Goal: Task Accomplishment & Management: Use online tool/utility

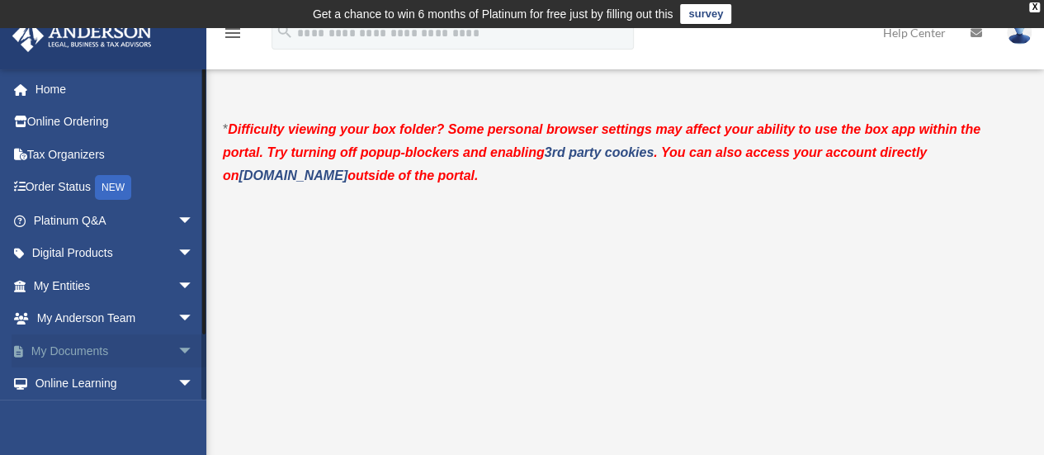
click at [177, 350] on span "arrow_drop_down" at bounding box center [193, 351] width 33 height 34
click at [77, 380] on link "Box" at bounding box center [121, 383] width 196 height 33
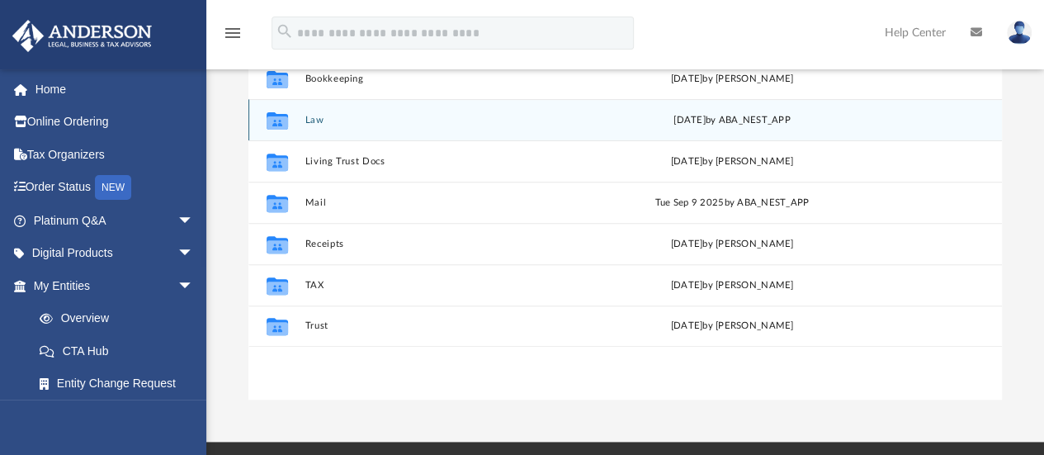
scroll to position [248, 0]
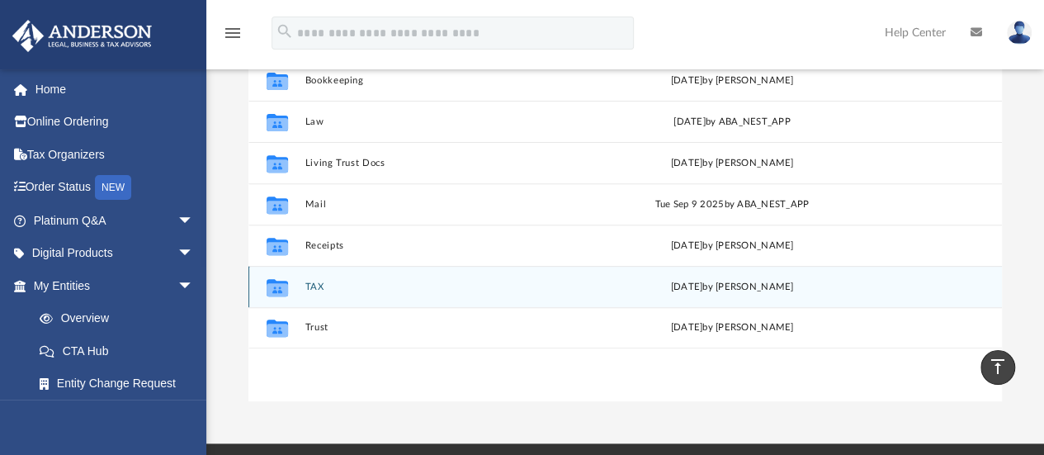
click at [339, 287] on button "TAX" at bounding box center [445, 286] width 280 height 11
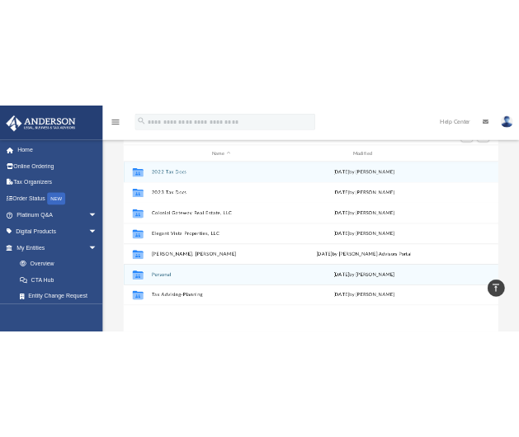
scroll to position [196, 0]
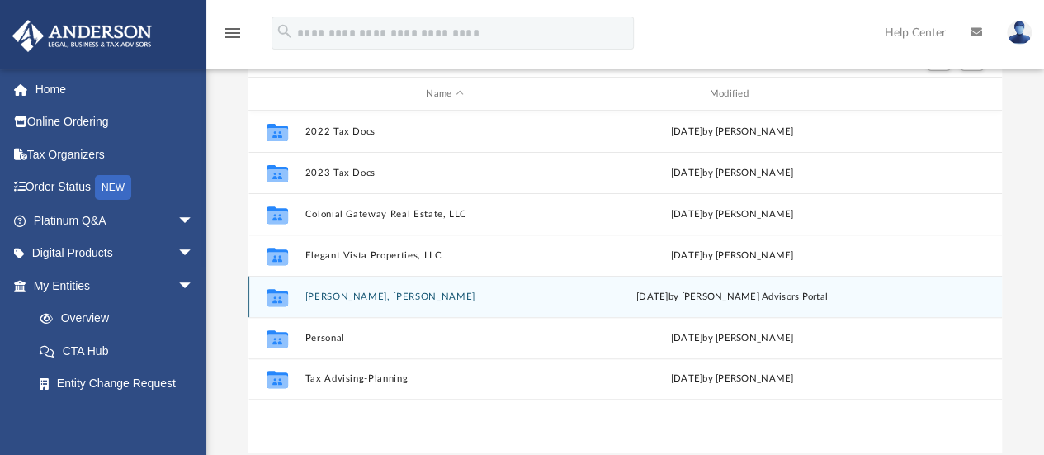
click at [437, 296] on button "Garcia Gonzalez, John Alejandro" at bounding box center [445, 296] width 280 height 11
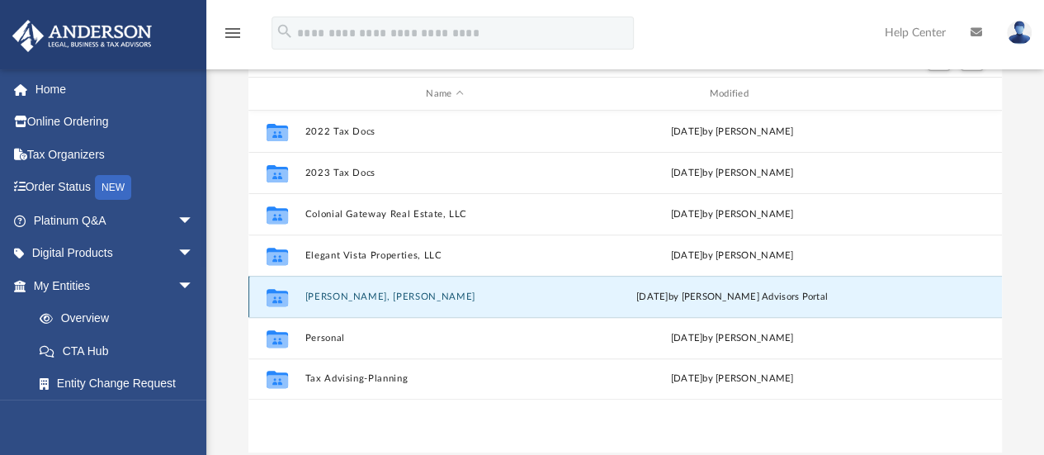
click at [441, 299] on button "Garcia Gonzalez, John Alejandro" at bounding box center [445, 296] width 280 height 11
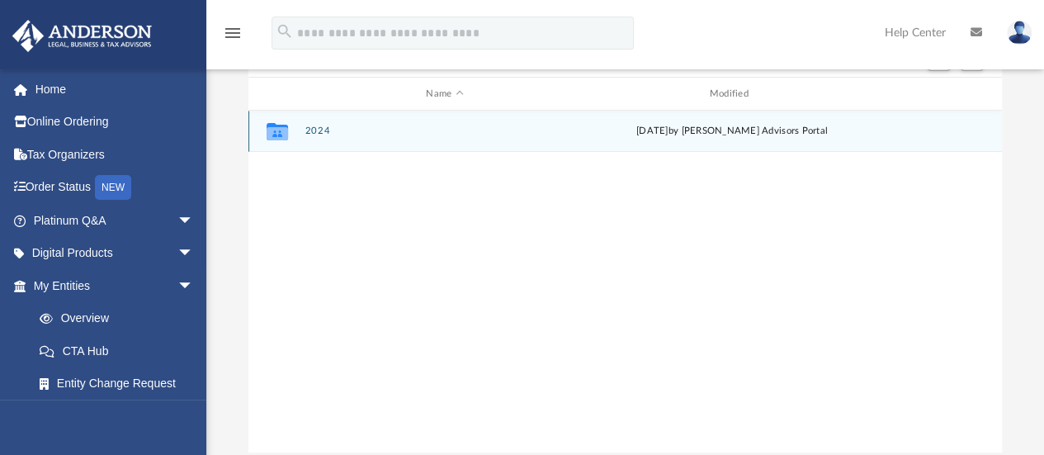
click at [336, 132] on button "2024" at bounding box center [445, 131] width 280 height 11
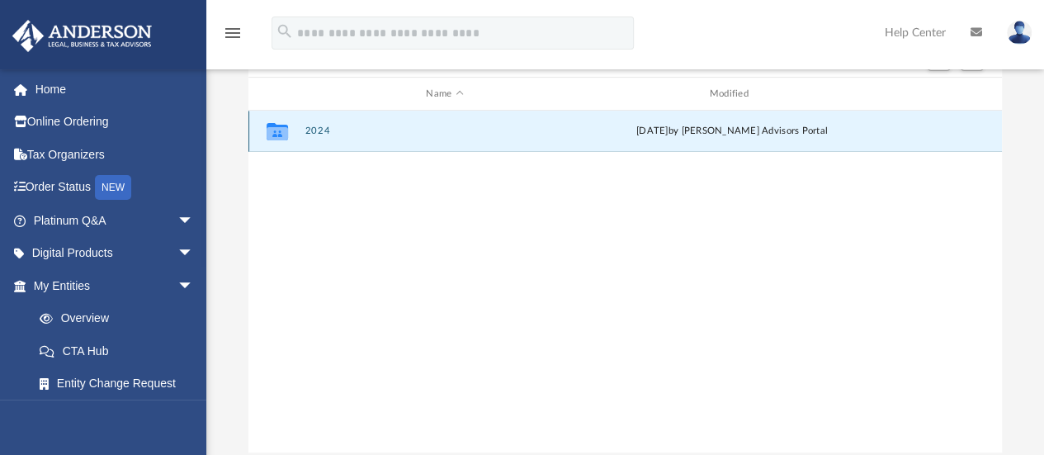
click at [340, 149] on div "Collaborated Folder 2024 Tue Jun 17 2025 by Anderson Advisors Portal" at bounding box center [625, 131] width 754 height 41
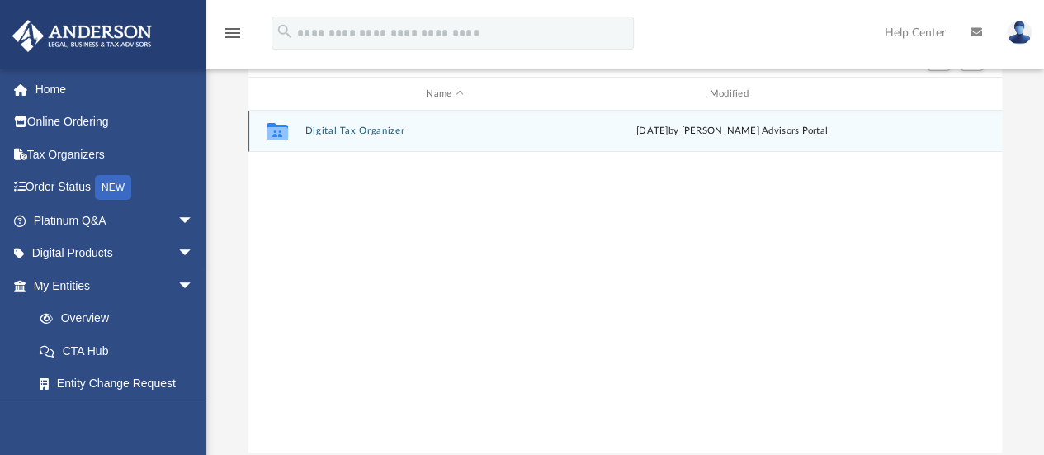
click at [368, 131] on button "Digital Tax Organizer" at bounding box center [445, 131] width 280 height 11
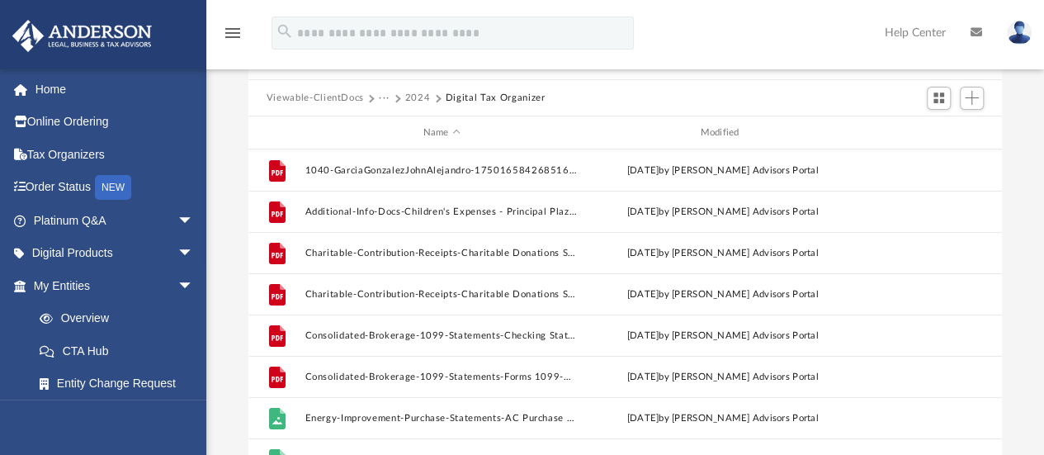
scroll to position [134, 0]
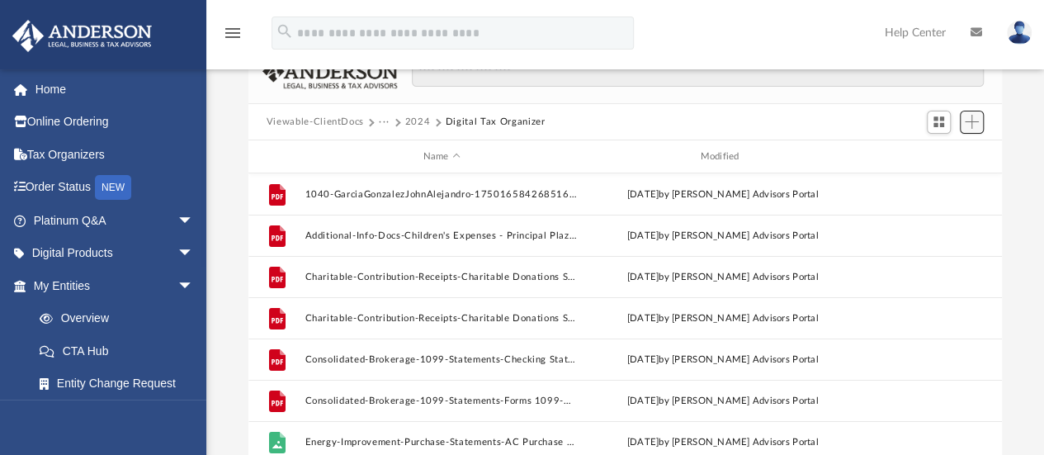
click at [962, 120] on button "Add" at bounding box center [972, 122] width 25 height 23
click at [932, 154] on li "Upload" at bounding box center [948, 154] width 53 height 17
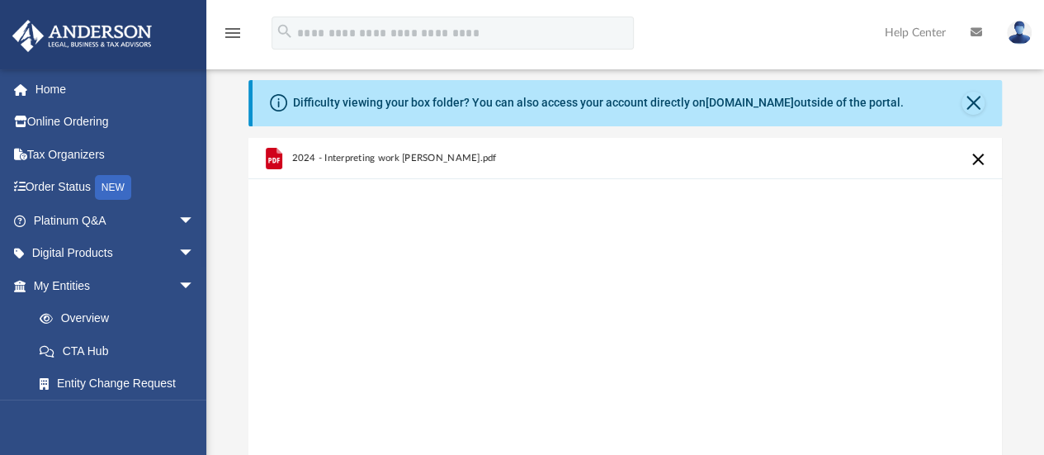
scroll to position [33, 0]
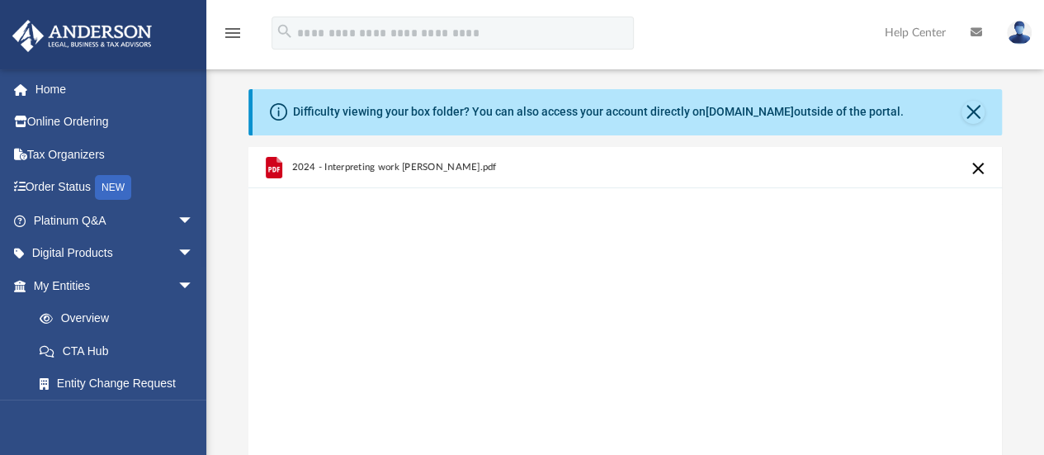
click at [977, 97] on div "Difficulty viewing your box folder? You can also access your account directly o…" at bounding box center [628, 112] width 750 height 46
click at [977, 105] on button "Close" at bounding box center [973, 112] width 23 height 23
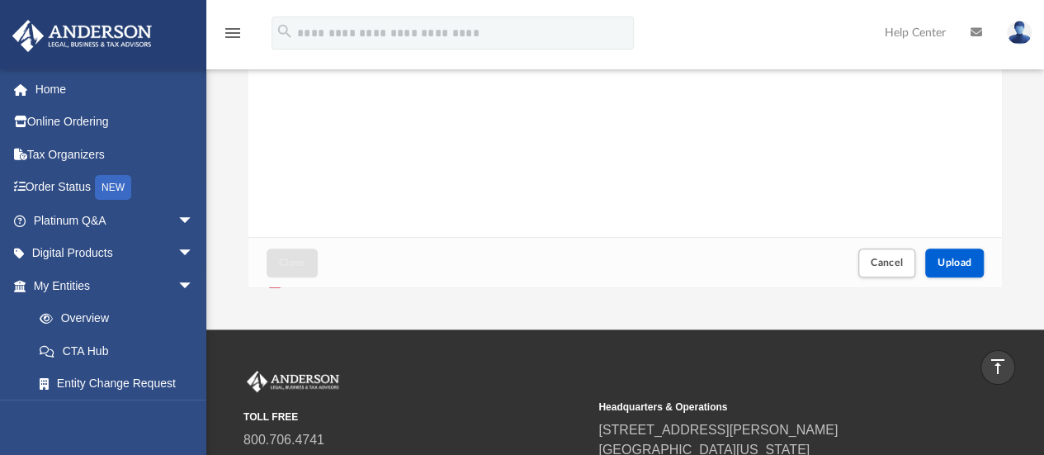
scroll to position [274, 0]
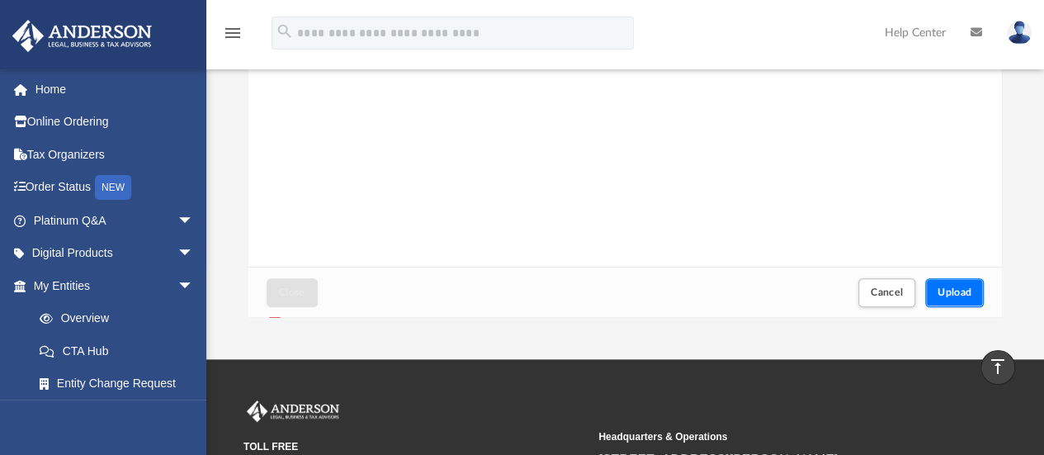
click at [956, 285] on button "Upload" at bounding box center [954, 292] width 59 height 29
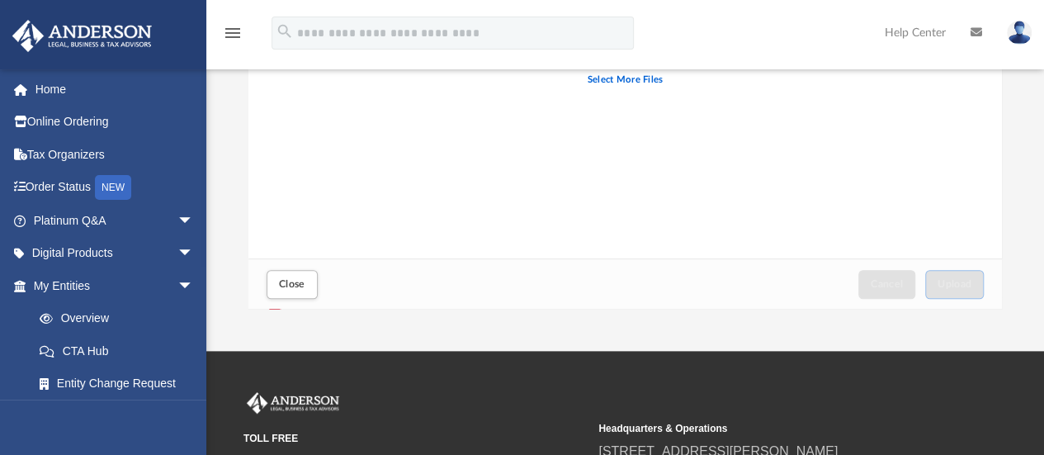
scroll to position [356, 0]
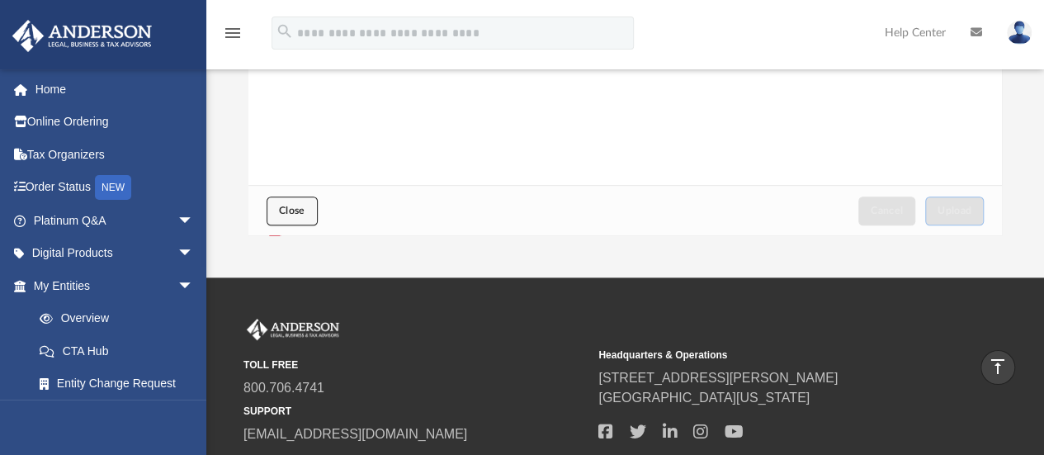
click at [289, 211] on span "Close" at bounding box center [292, 211] width 26 height 10
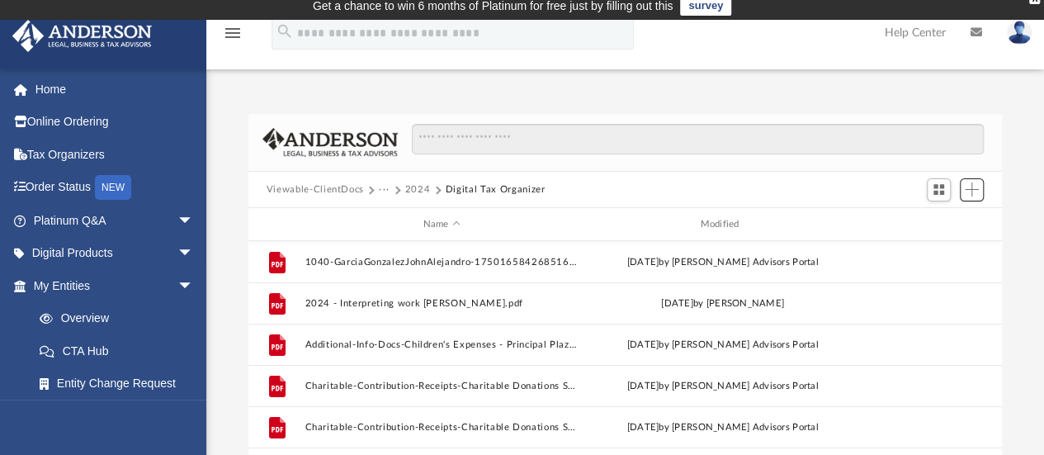
scroll to position [5, 0]
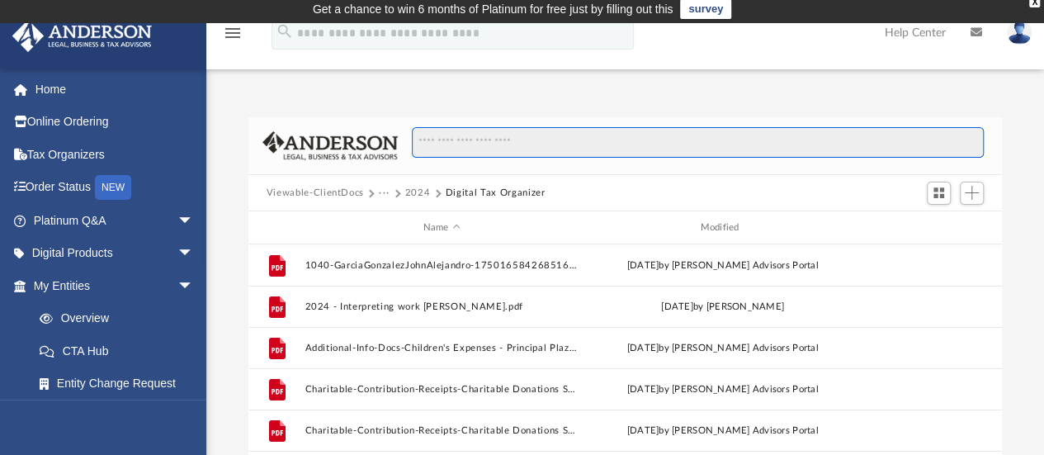
click at [649, 137] on input "Search files and folders" at bounding box center [698, 142] width 572 height 31
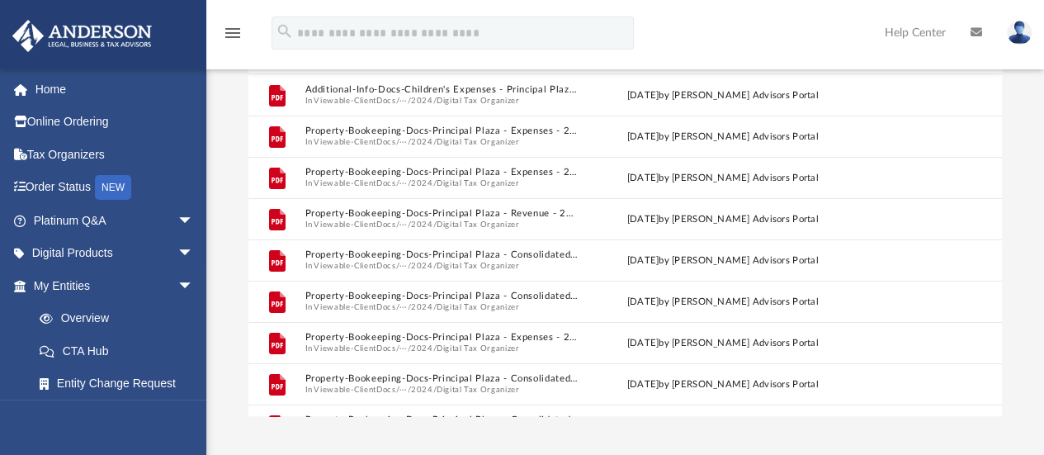
scroll to position [0, 0]
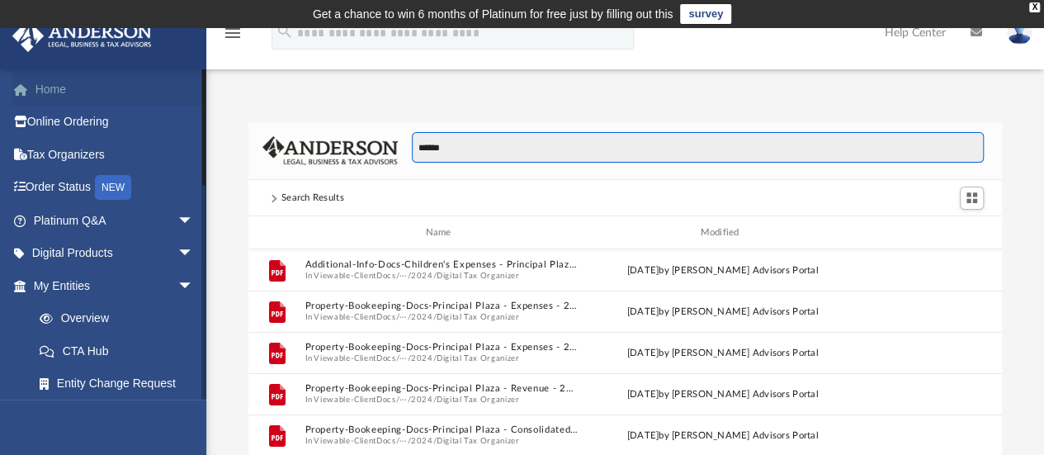
type input "******"
click at [59, 83] on link "Home" at bounding box center [115, 89] width 207 height 33
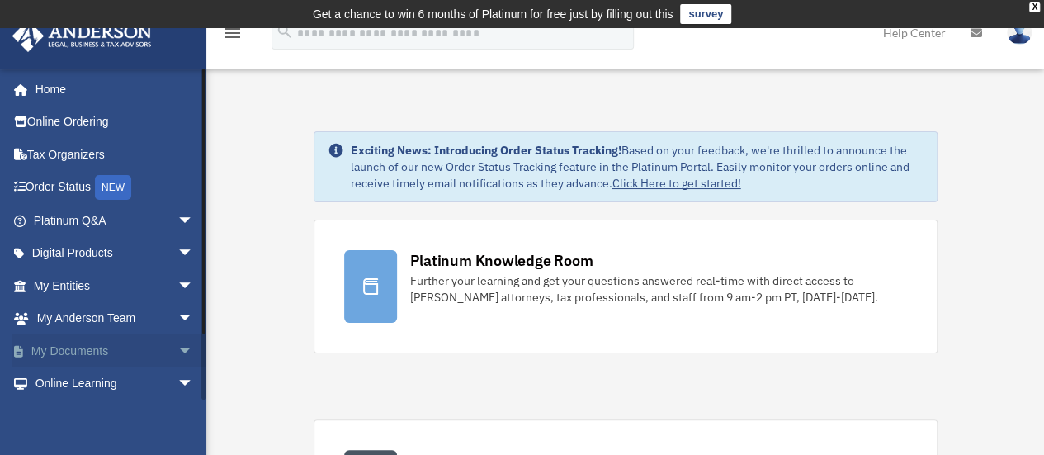
click at [157, 351] on link "My Documents arrow_drop_down" at bounding box center [115, 350] width 207 height 33
click at [177, 349] on span "arrow_drop_down" at bounding box center [193, 351] width 33 height 34
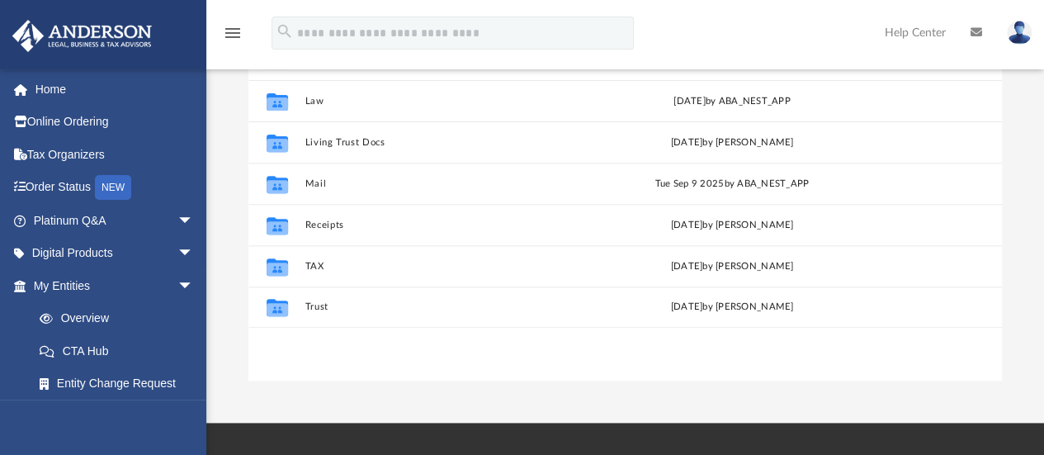
scroll to position [270, 0]
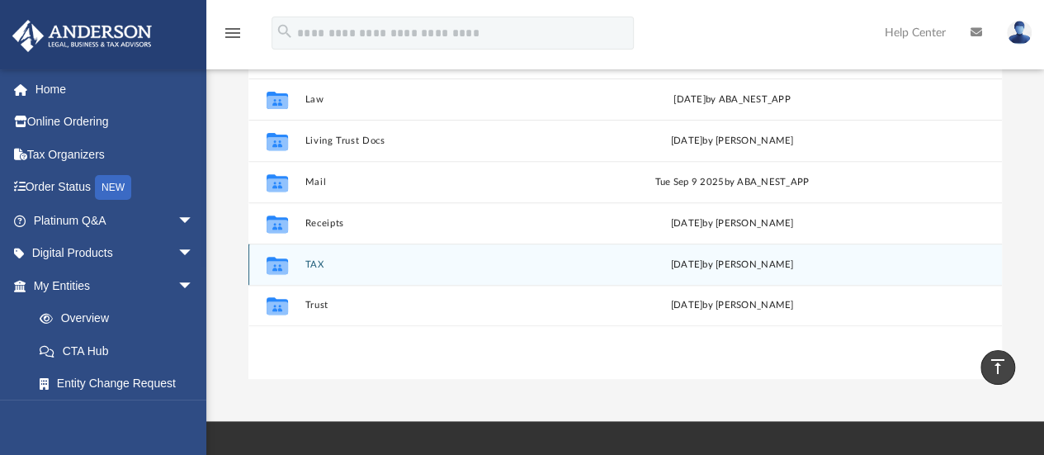
click at [758, 258] on div "today by John Garcia" at bounding box center [732, 265] width 280 height 15
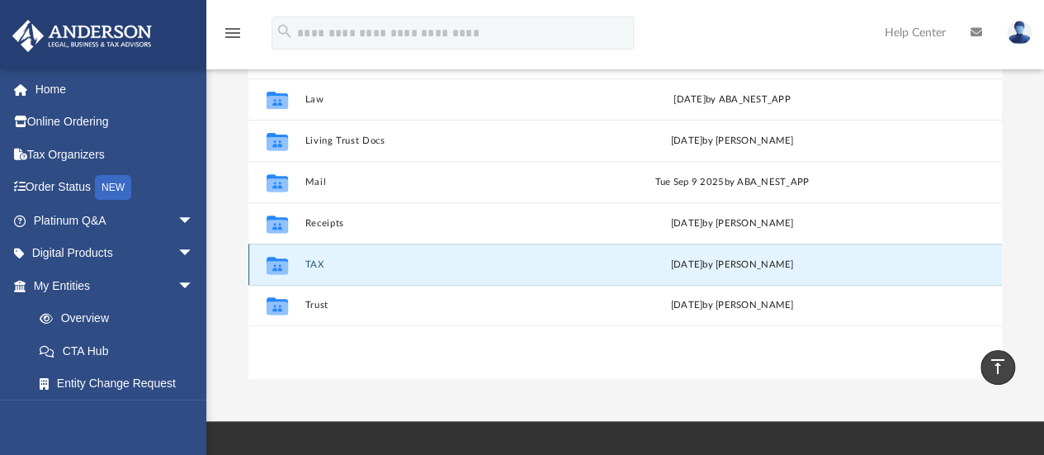
click at [486, 255] on div "Collaborated Folder TAX today by John Garcia" at bounding box center [625, 263] width 754 height 41
click at [311, 263] on button "TAX" at bounding box center [445, 264] width 280 height 11
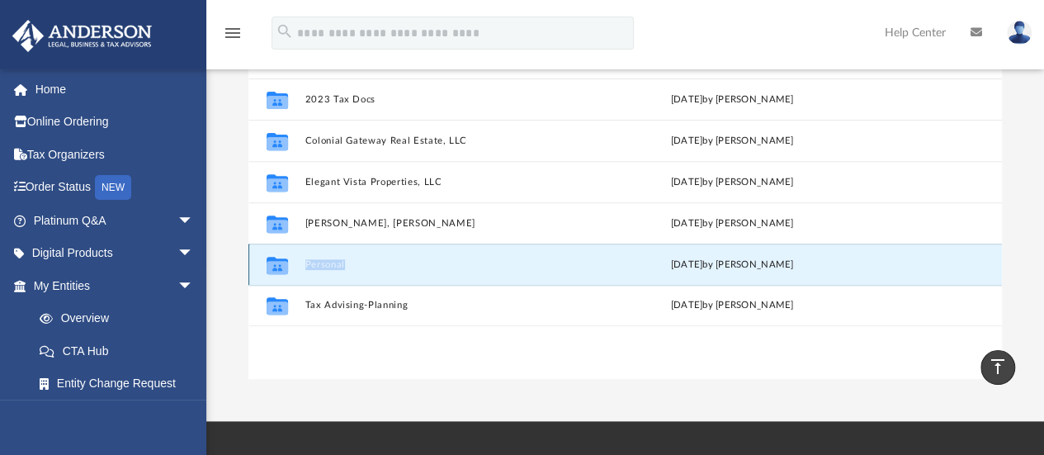
click at [330, 262] on button "Personal" at bounding box center [445, 264] width 280 height 11
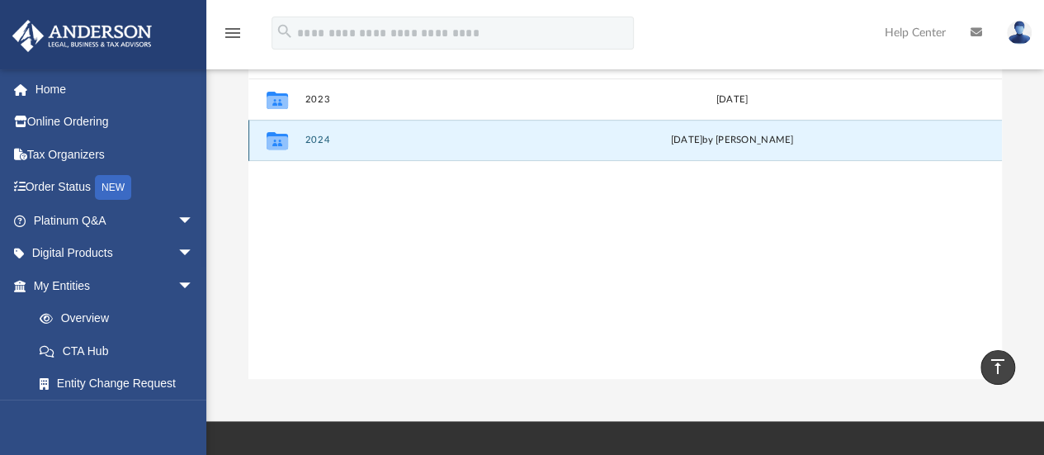
click at [319, 135] on button "2024" at bounding box center [445, 140] width 280 height 11
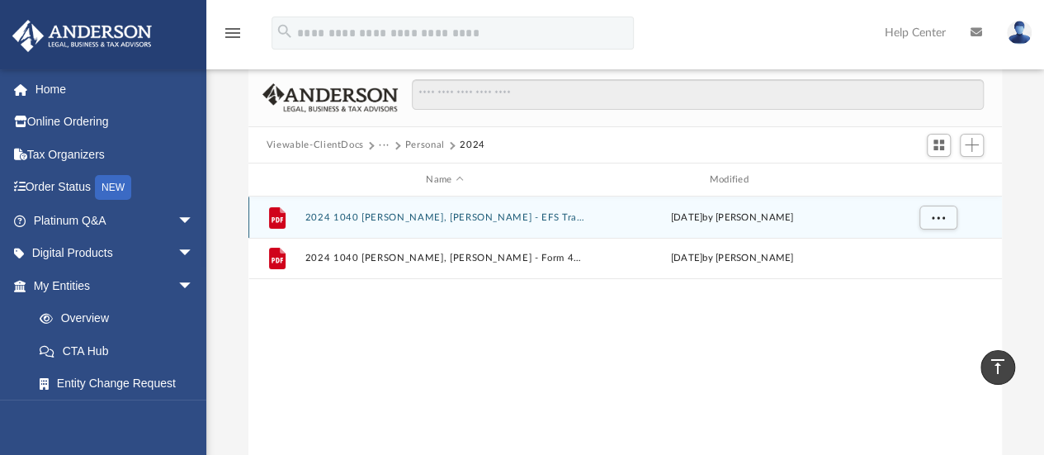
scroll to position [103, 0]
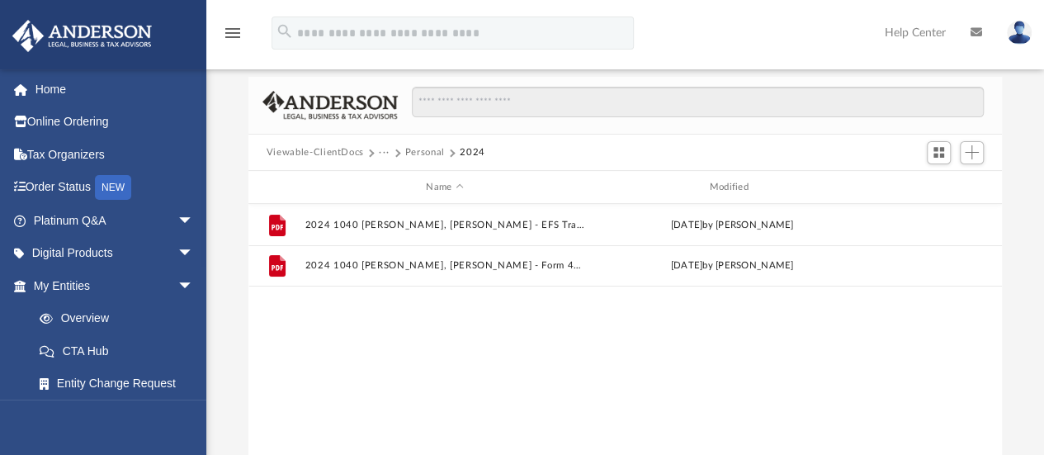
click at [423, 153] on button "Personal" at bounding box center [425, 152] width 40 height 15
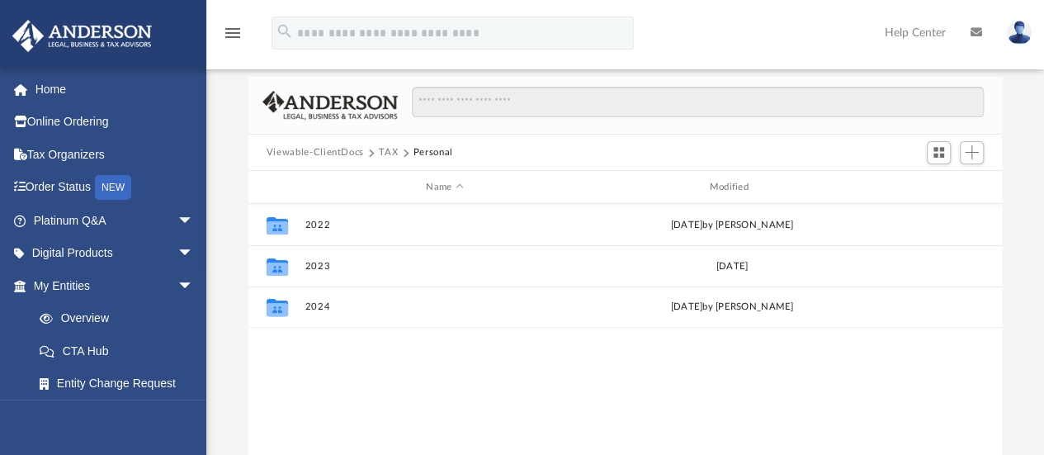
click at [388, 152] on button "TAX" at bounding box center [388, 152] width 19 height 15
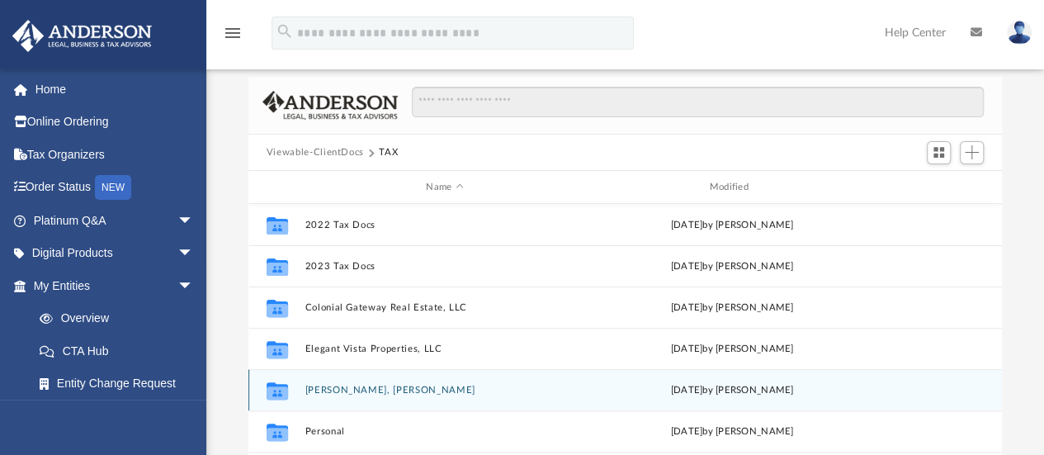
click at [404, 390] on button "Garcia Gonzalez, John Alejandro" at bounding box center [445, 390] width 280 height 11
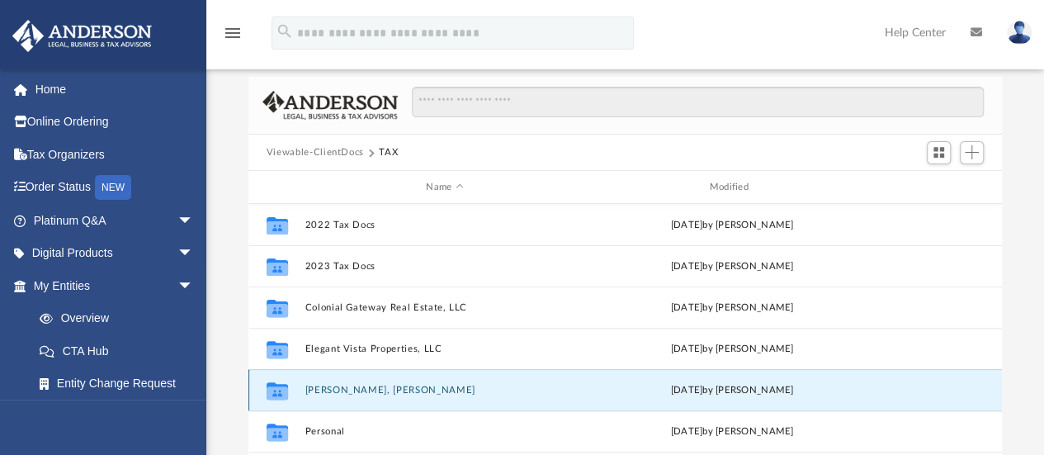
click at [404, 390] on button "Garcia Gonzalez, John Alejandro" at bounding box center [445, 390] width 280 height 11
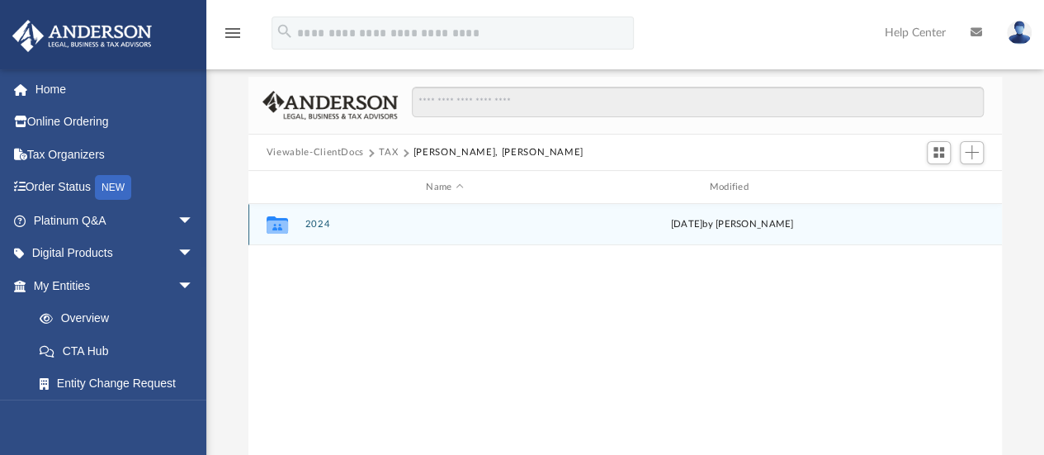
click at [322, 227] on button "2024" at bounding box center [445, 225] width 280 height 11
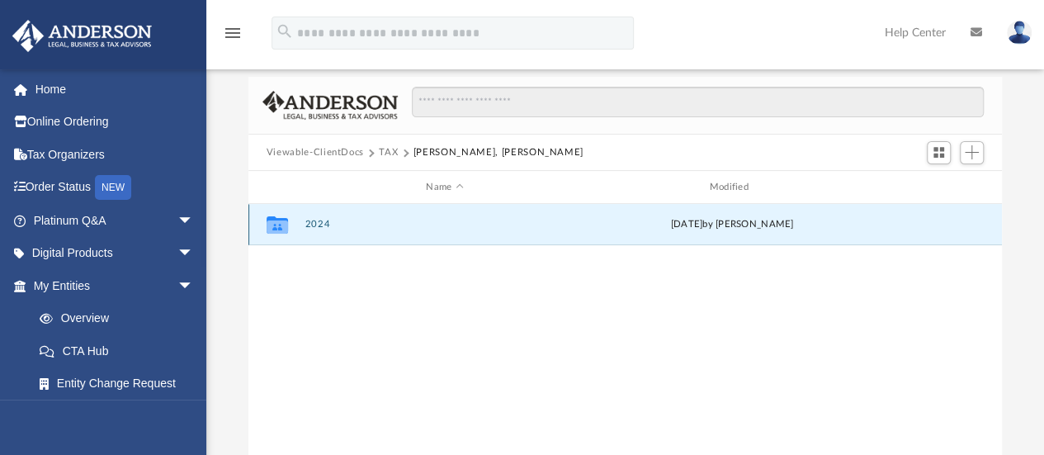
click at [322, 227] on button "2024" at bounding box center [445, 225] width 280 height 11
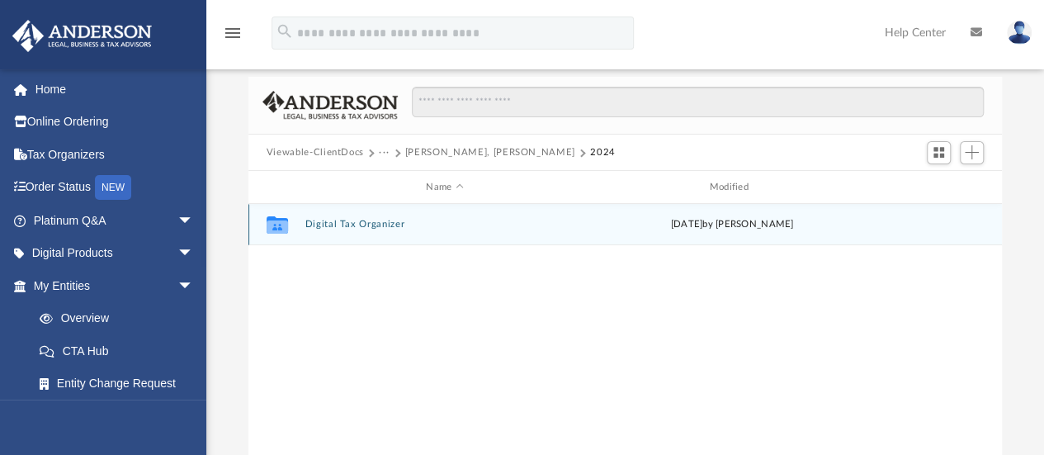
click at [372, 224] on button "Digital Tax Organizer" at bounding box center [445, 225] width 280 height 11
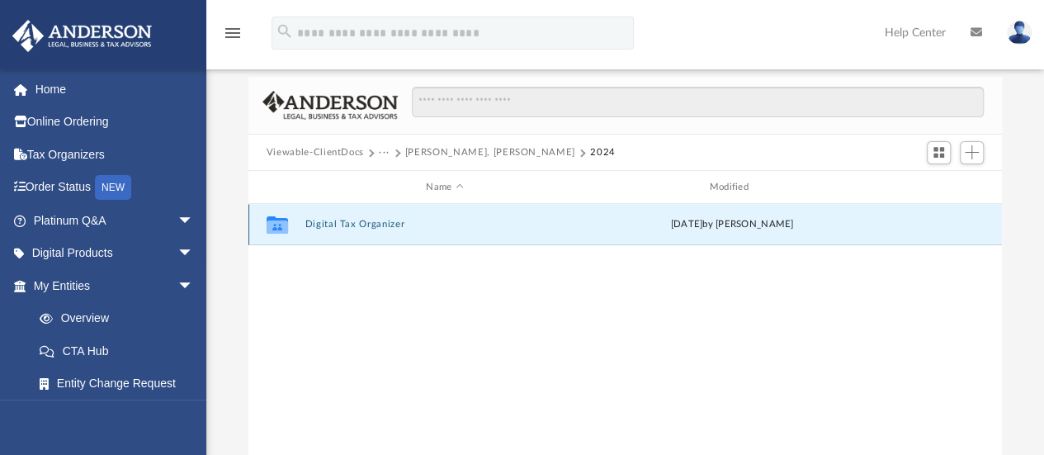
click at [372, 224] on button "Digital Tax Organizer" at bounding box center [445, 225] width 280 height 11
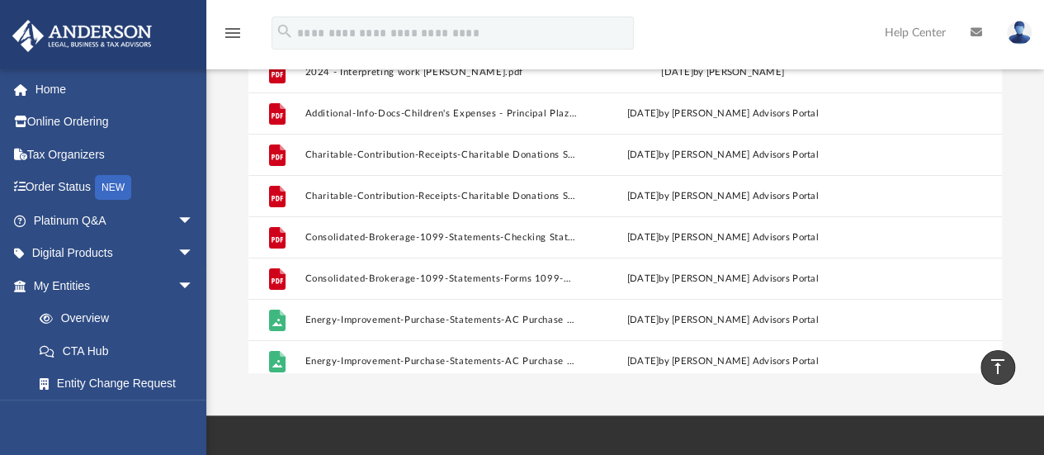
scroll to position [0, 0]
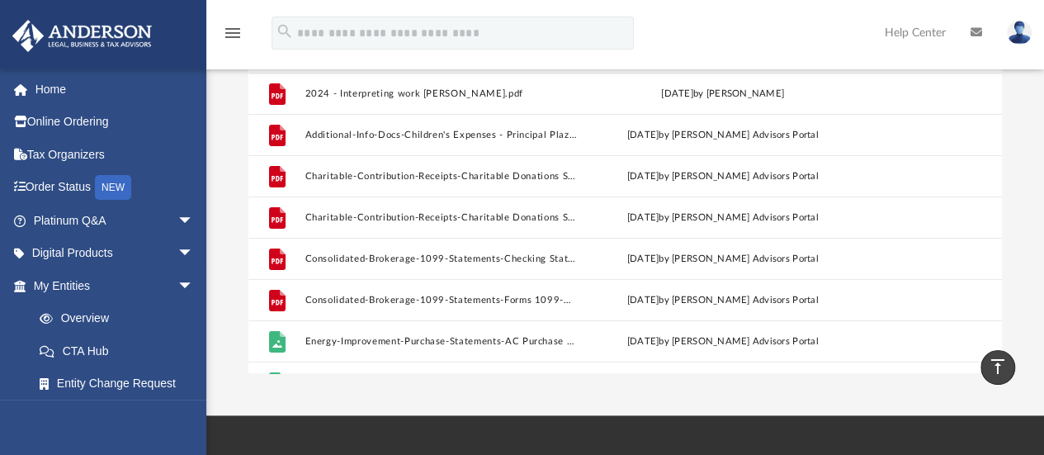
click at [992, 358] on icon "vertical_align_top" at bounding box center [998, 367] width 20 height 20
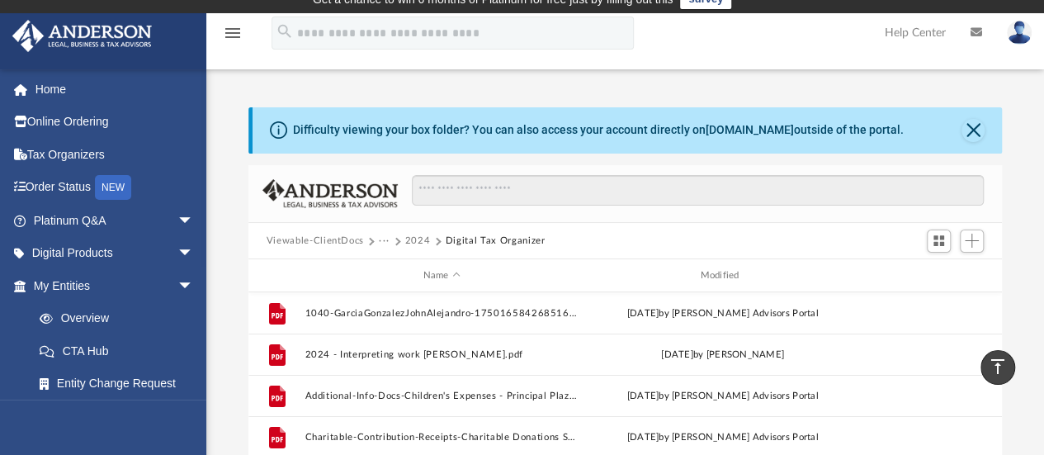
scroll to position [12, 0]
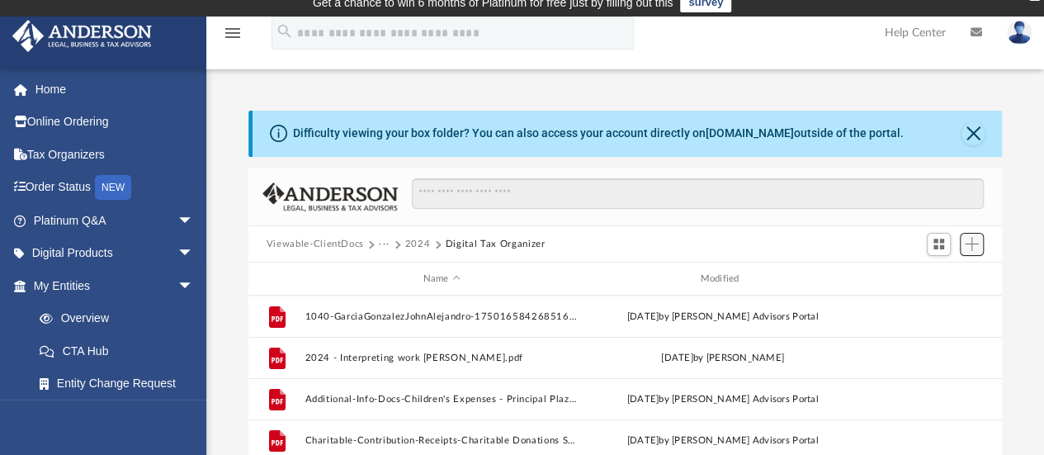
click at [974, 247] on span "Add" at bounding box center [972, 244] width 14 height 14
click at [943, 277] on li "Upload" at bounding box center [948, 275] width 53 height 17
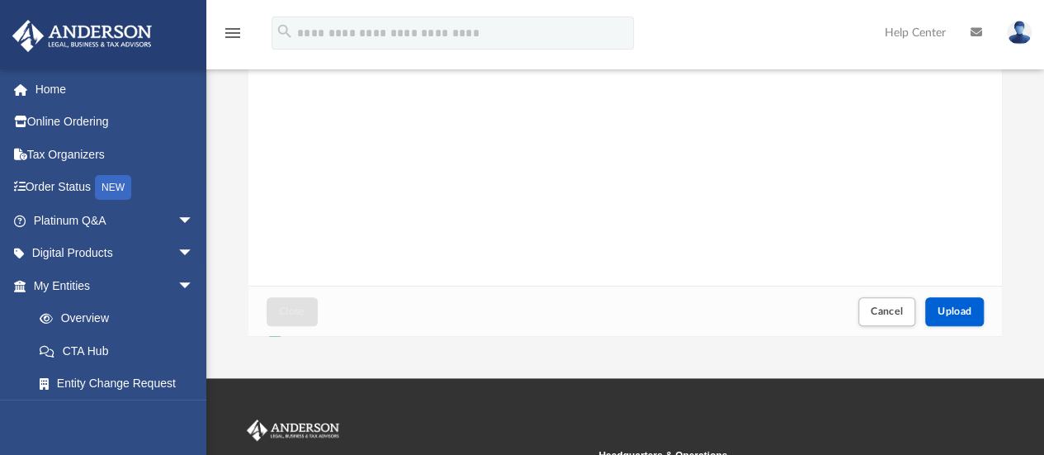
scroll to position [315, 0]
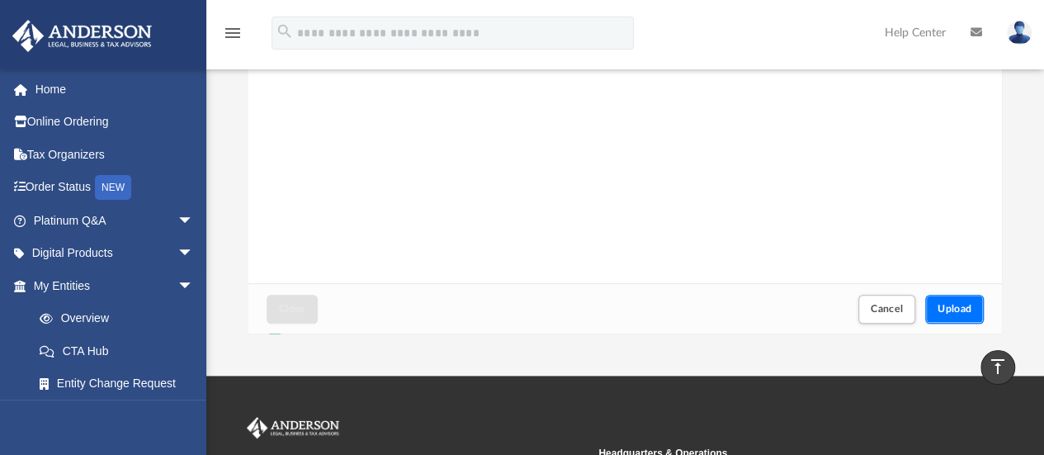
click at [961, 306] on span "Upload" at bounding box center [955, 309] width 35 height 10
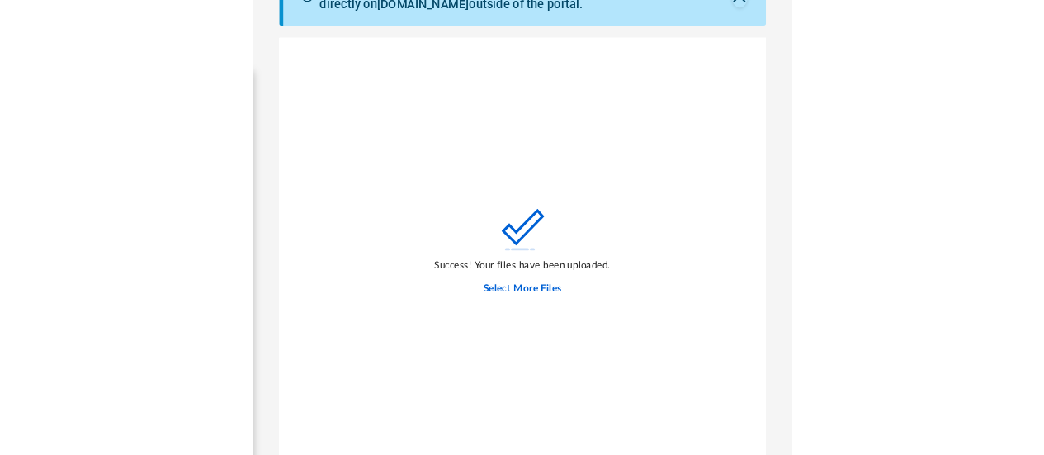
scroll to position [207, 0]
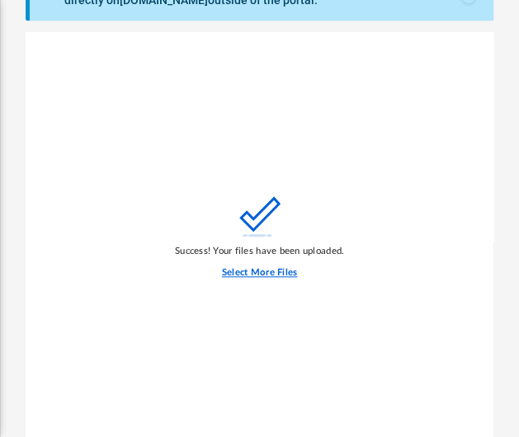
click at [286, 272] on label "Select More Files" at bounding box center [259, 273] width 75 height 15
click at [0, 0] on input "Select More Files" at bounding box center [0, 0] width 0 height 0
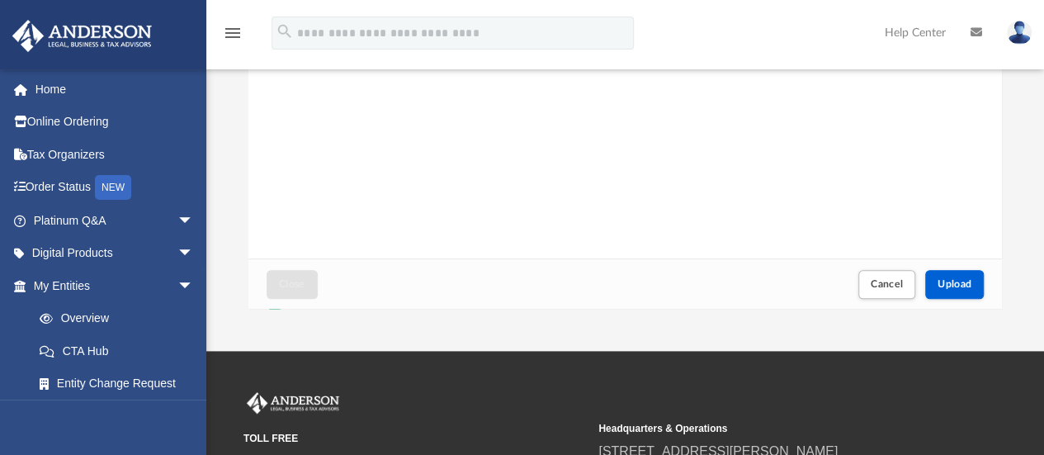
scroll to position [343, 0]
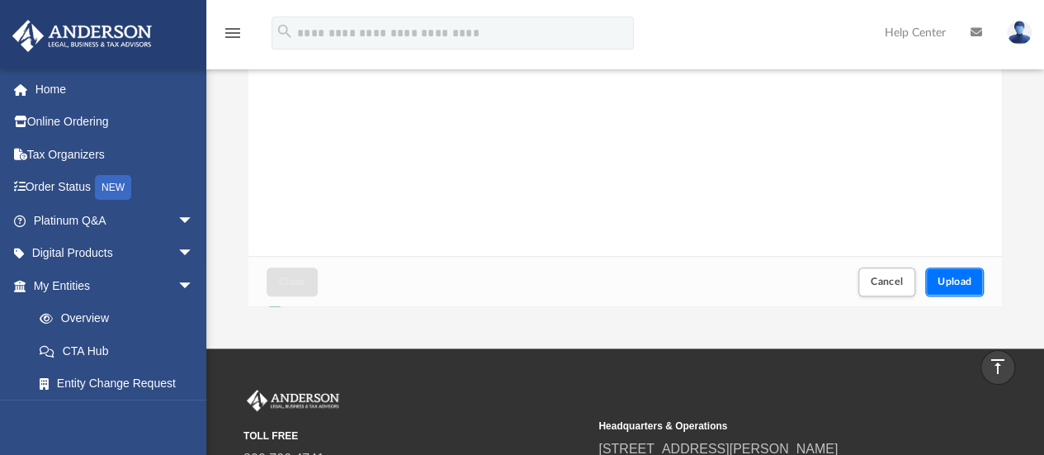
click at [964, 283] on span "Upload" at bounding box center [955, 281] width 35 height 10
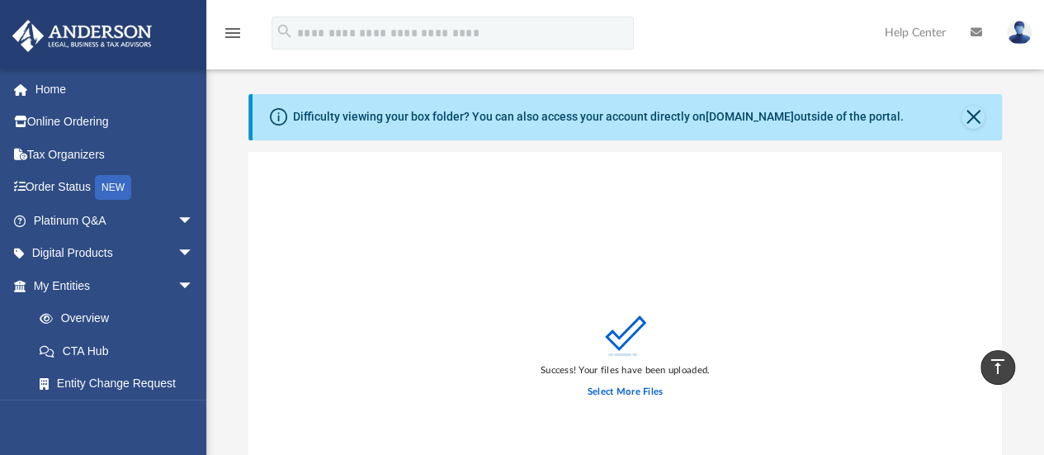
scroll to position [0, 0]
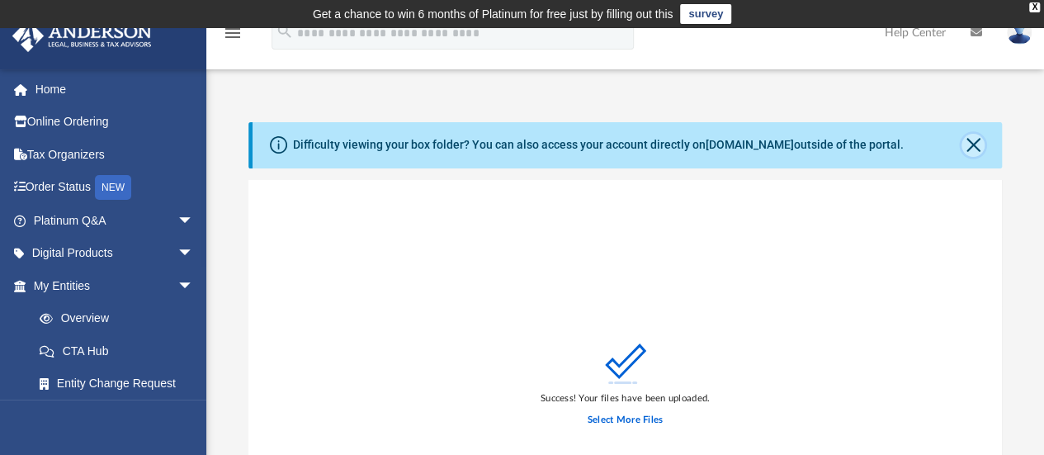
click at [970, 139] on button "Close" at bounding box center [973, 145] width 23 height 23
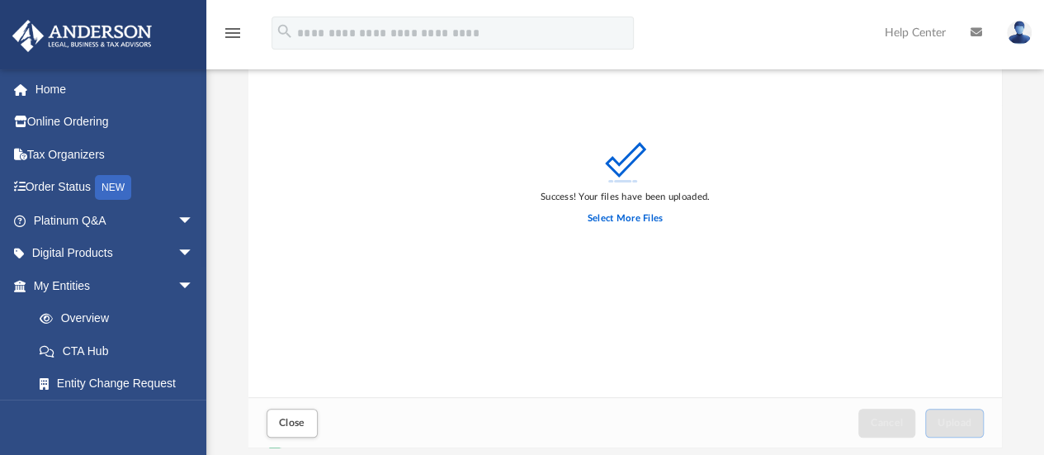
scroll to position [162, 0]
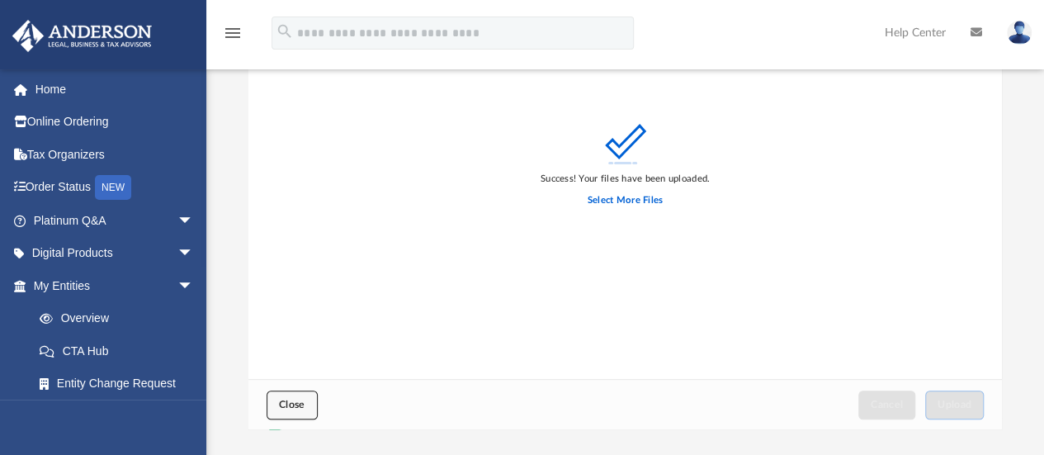
click at [286, 410] on button "Close" at bounding box center [292, 404] width 51 height 29
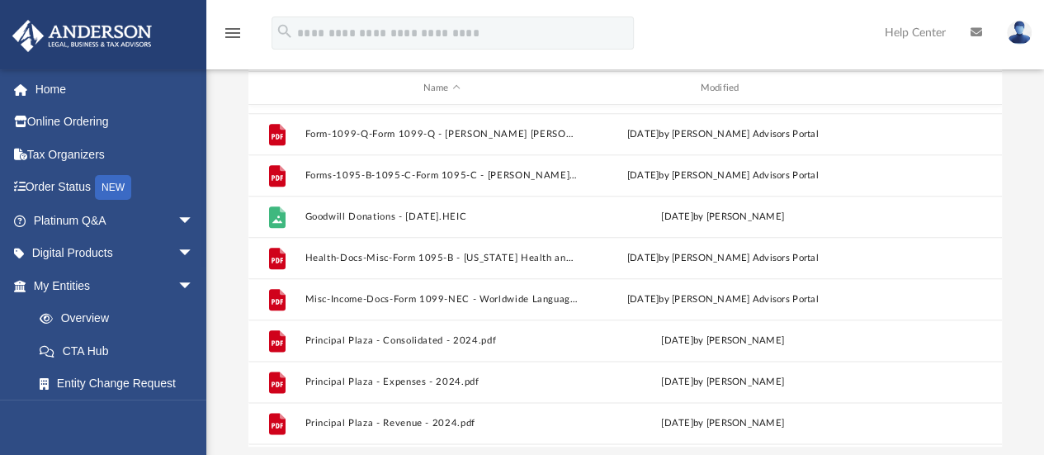
scroll to position [947, 0]
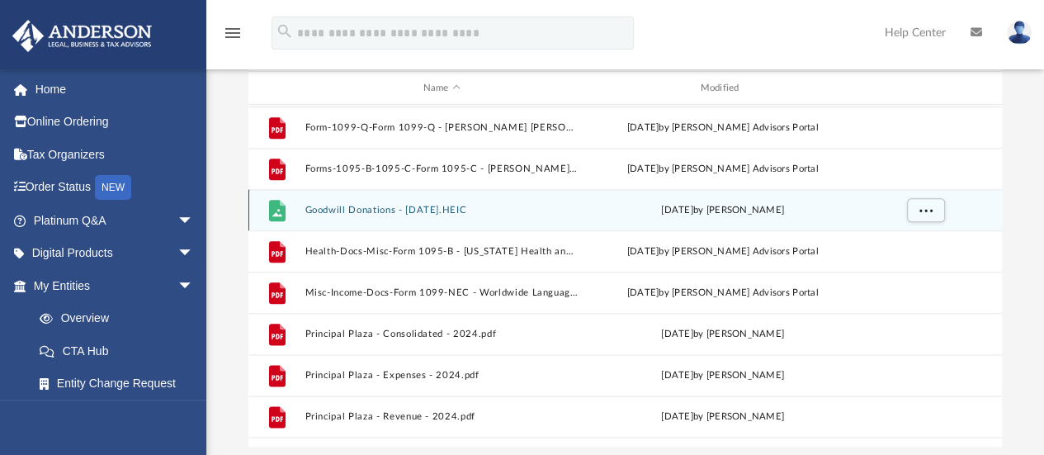
click at [464, 214] on button "Goodwill Donations - Sep 27, 2024.HEIC" at bounding box center [442, 210] width 274 height 11
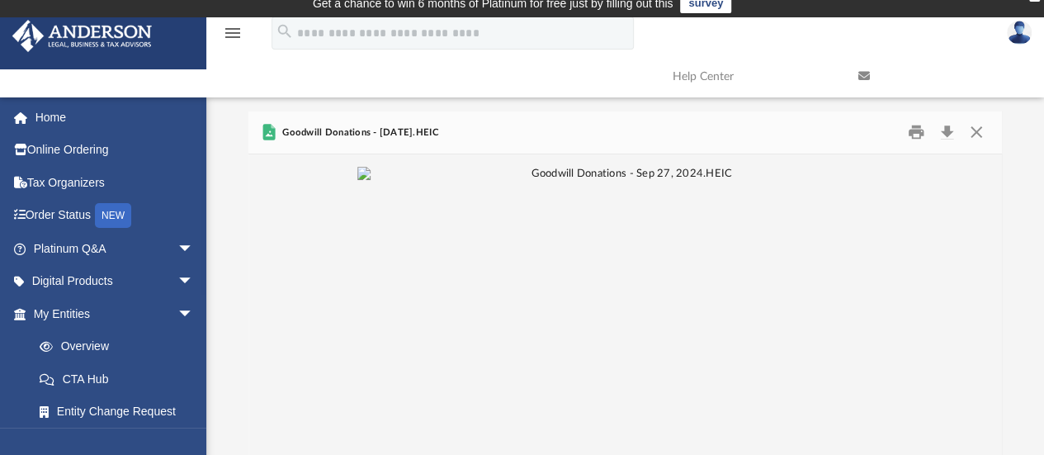
scroll to position [0, 0]
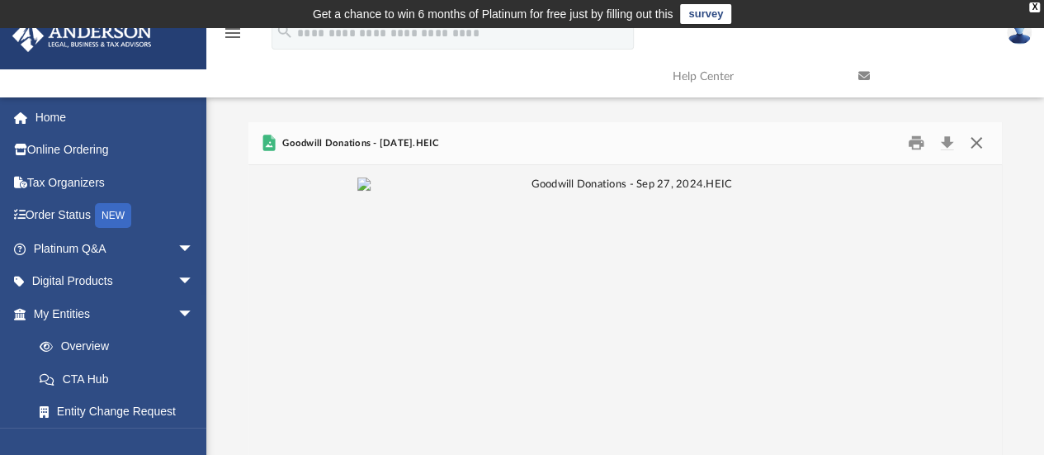
click at [981, 141] on button "Close" at bounding box center [977, 143] width 30 height 26
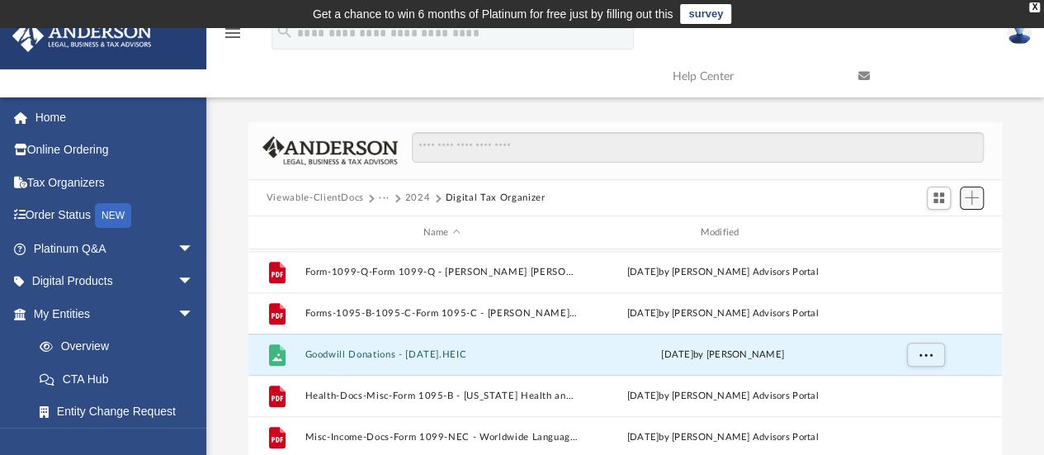
click at [973, 199] on span "Add" at bounding box center [972, 198] width 14 height 14
click at [944, 229] on li "Upload" at bounding box center [948, 230] width 53 height 17
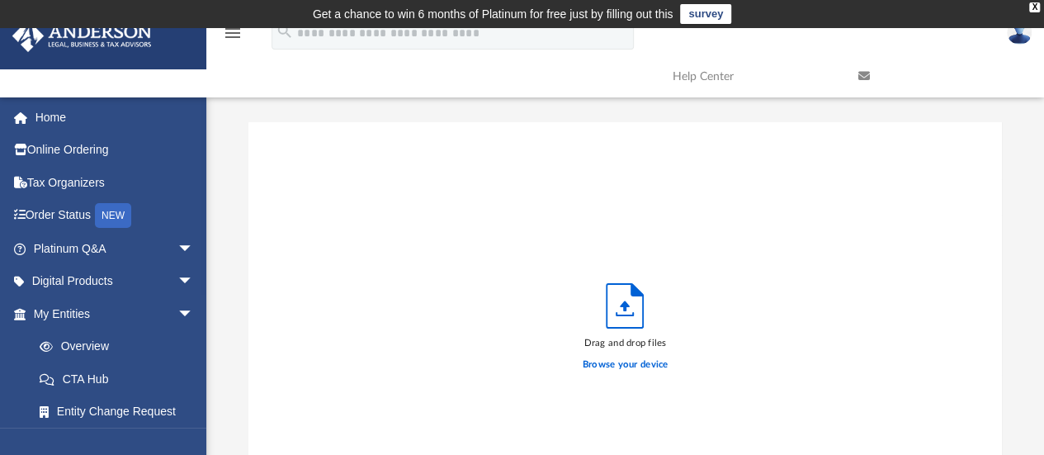
scroll to position [406, 741]
click at [642, 364] on label "Browse your device" at bounding box center [626, 364] width 86 height 15
click at [0, 0] on input "Browse your device" at bounding box center [0, 0] width 0 height 0
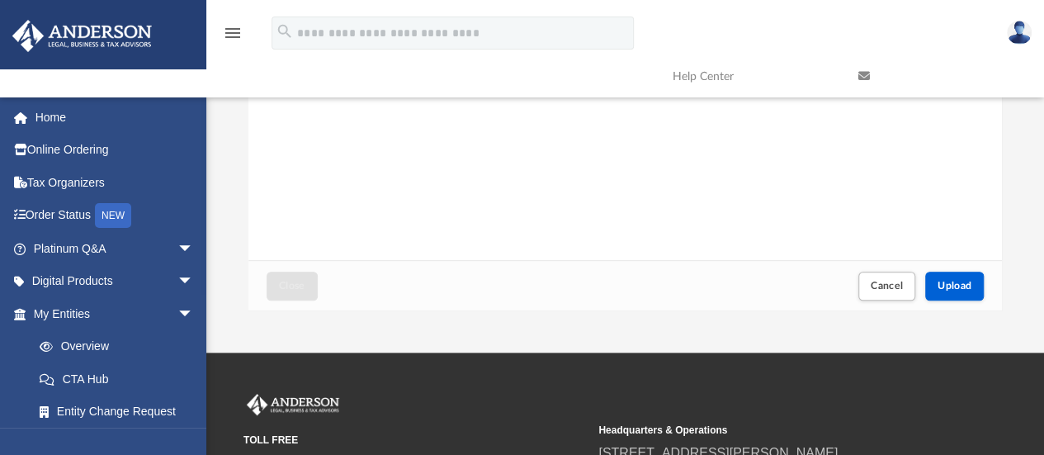
scroll to position [286, 0]
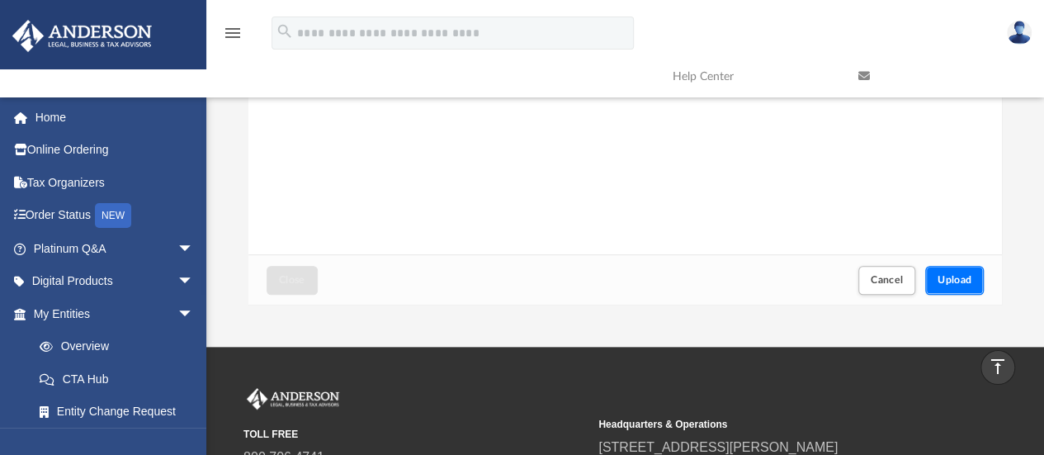
click at [956, 277] on span "Upload" at bounding box center [955, 280] width 35 height 10
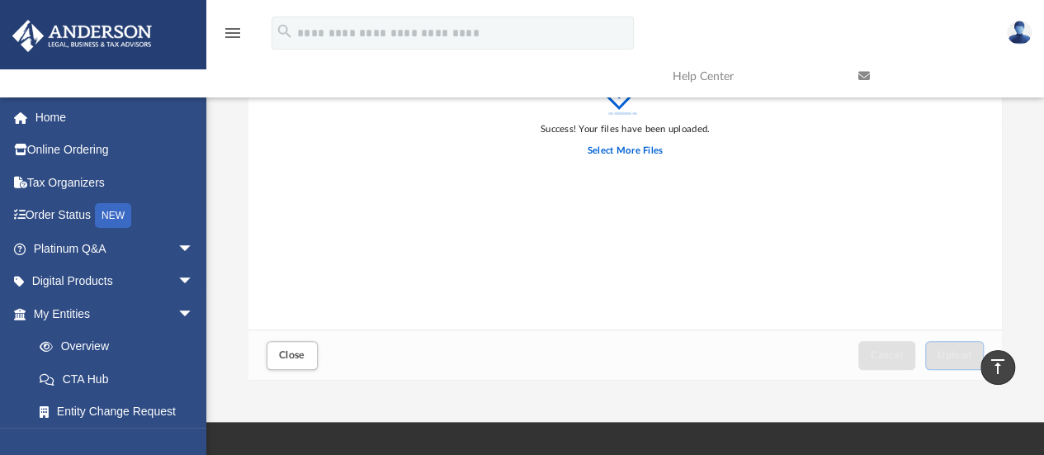
scroll to position [238, 0]
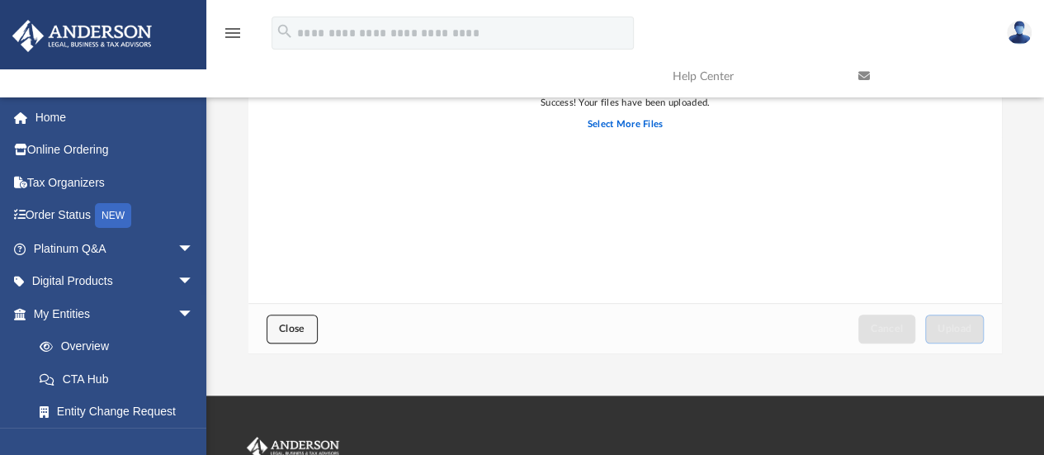
click at [295, 324] on span "Close" at bounding box center [292, 329] width 26 height 10
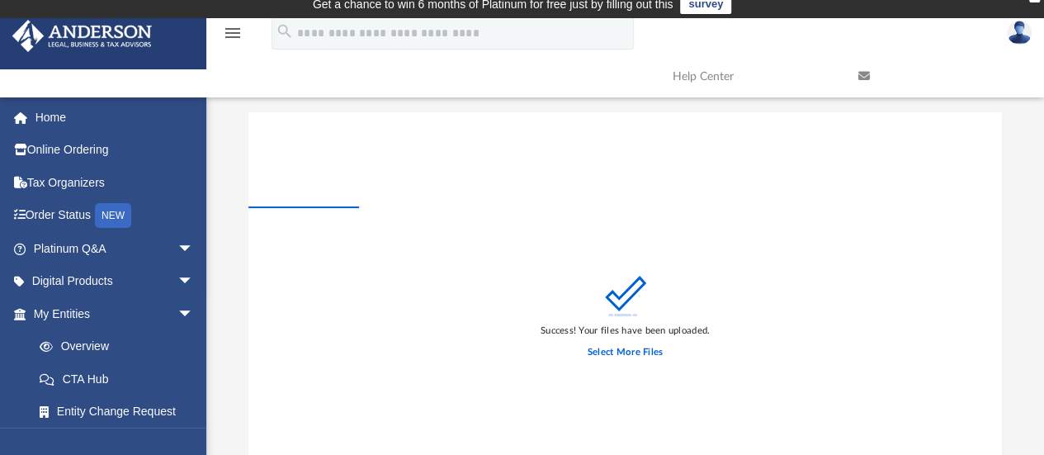
scroll to position [0, 0]
